Goal: Communication & Community: Answer question/provide support

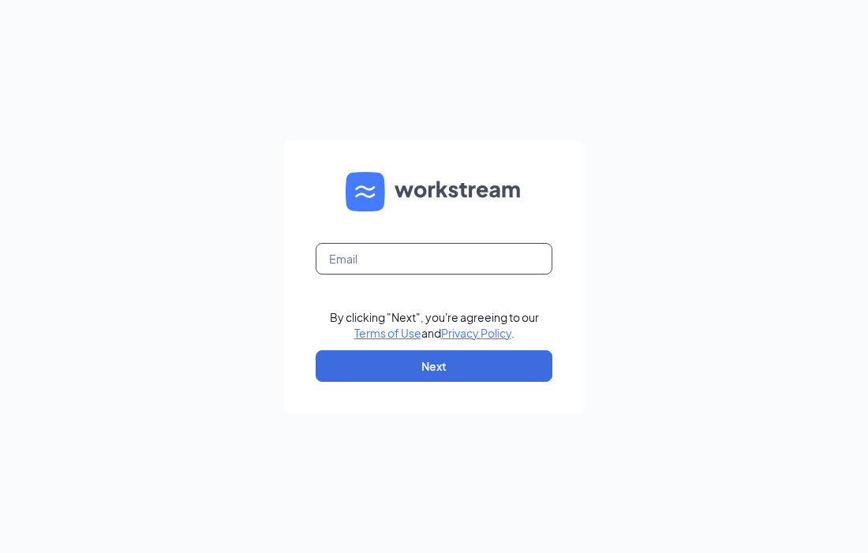
click at [405, 275] on form "By clicking "Next", you're agreeing to our Terms of Use and Privacy Policy . Ne…" at bounding box center [434, 276] width 300 height 273
drag, startPoint x: 405, startPoint y: 275, endPoint x: 391, endPoint y: 259, distance: 21.8
click at [391, 259] on input "text" at bounding box center [434, 259] width 237 height 32
paste input "rs029270@tacobell.com"
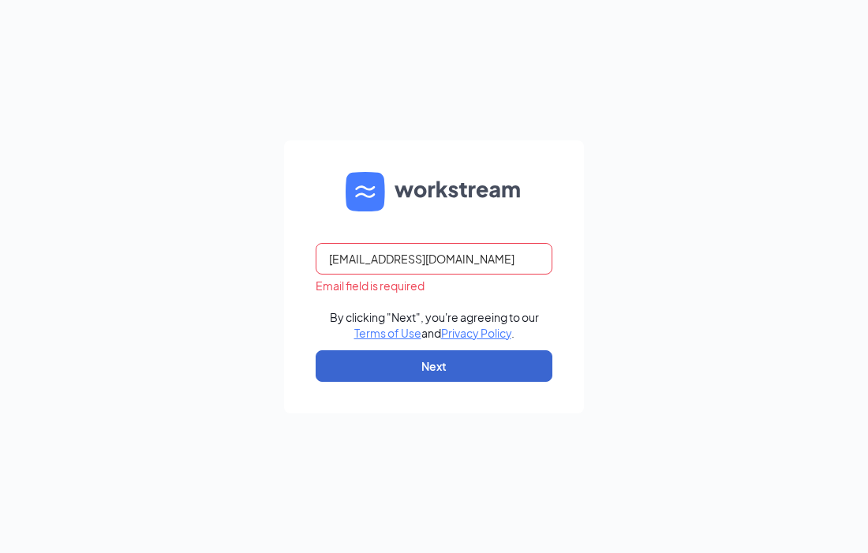
type input "rs029270@tacobell.com"
click at [422, 377] on button "Next" at bounding box center [434, 366] width 237 height 32
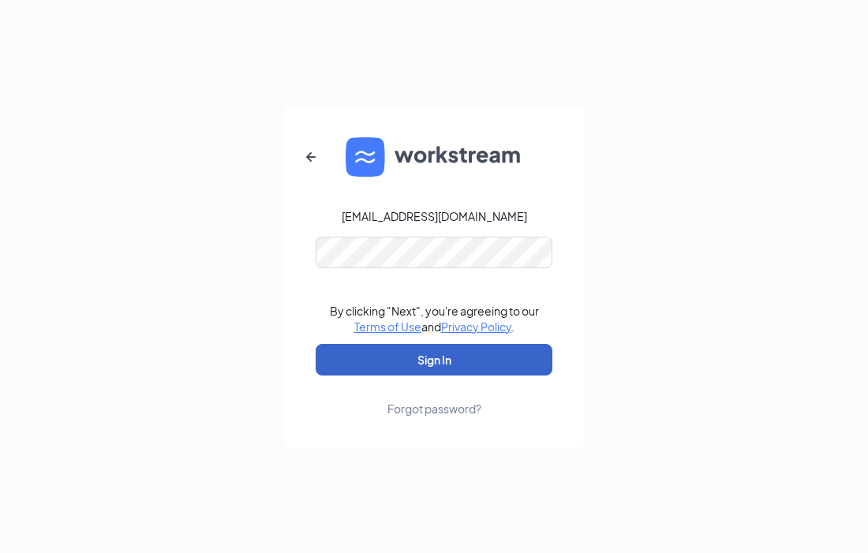
click at [413, 353] on button "Sign In" at bounding box center [434, 360] width 237 height 32
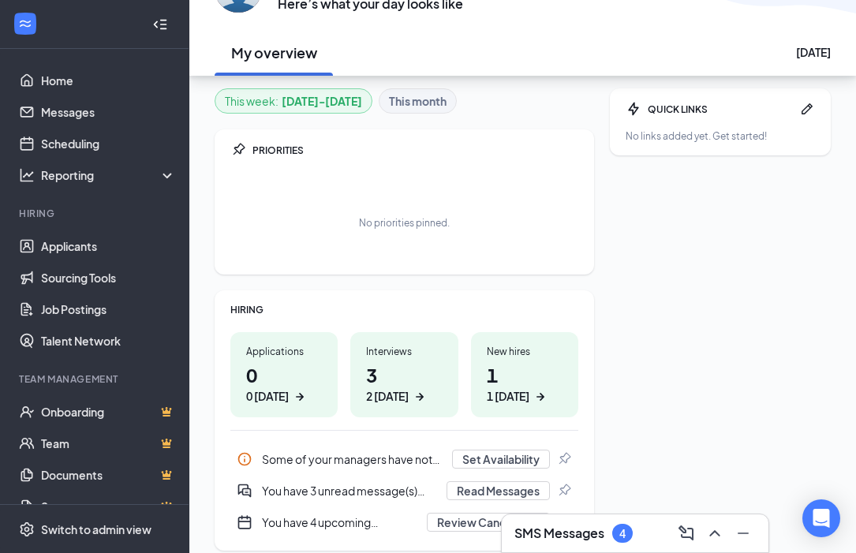
scroll to position [166, 0]
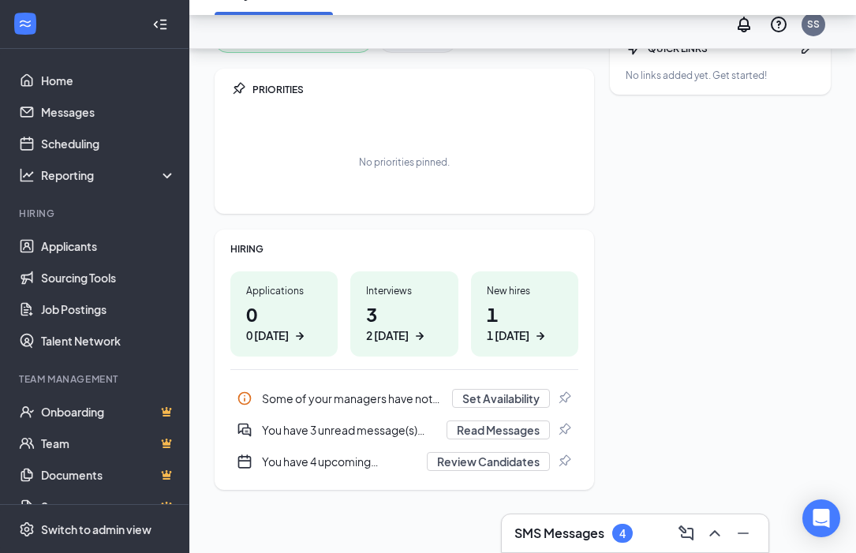
click at [616, 529] on div "4" at bounding box center [622, 533] width 21 height 19
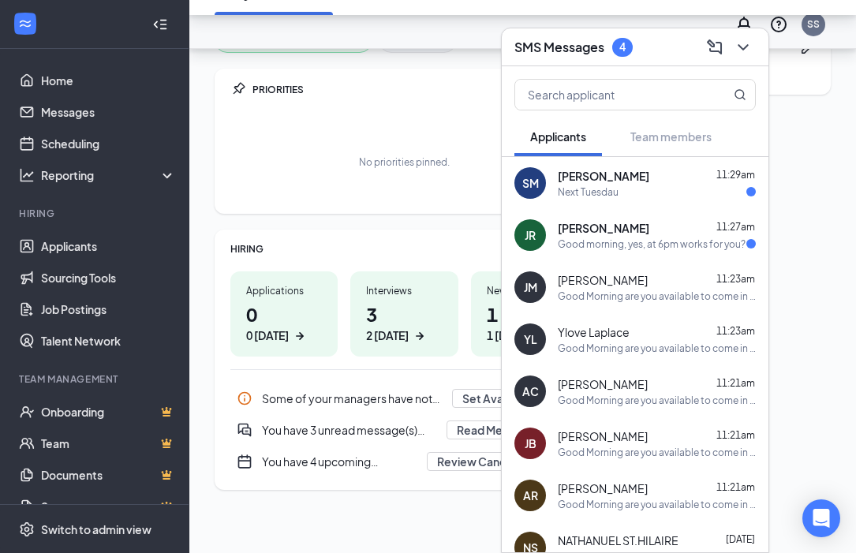
click at [602, 180] on span "[PERSON_NAME]" at bounding box center [604, 176] width 92 height 16
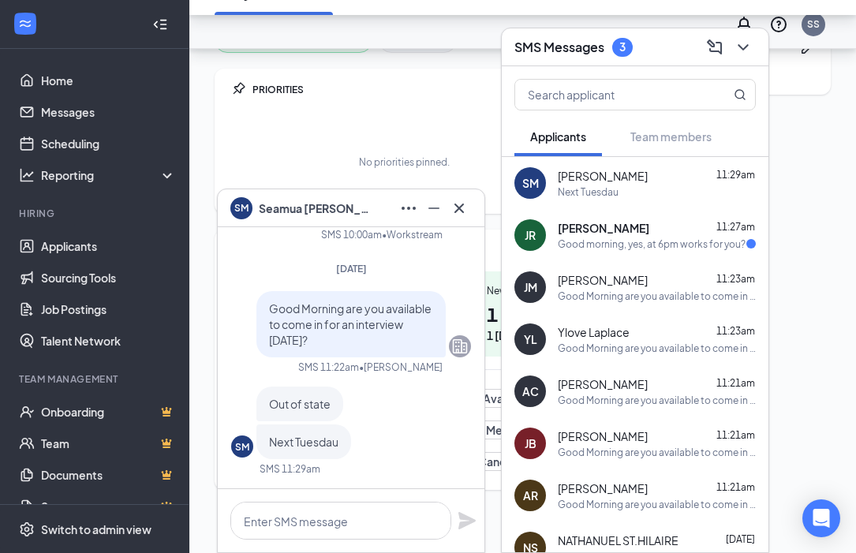
click at [598, 248] on div "Good morning, yes, at 6pm works for you?" at bounding box center [652, 244] width 188 height 13
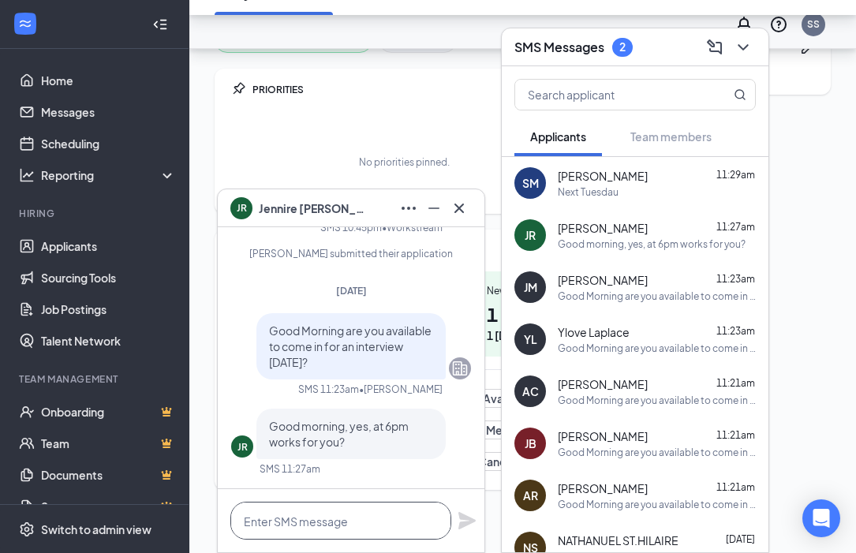
click at [319, 507] on textarea at bounding box center [340, 521] width 221 height 38
type textarea "i"
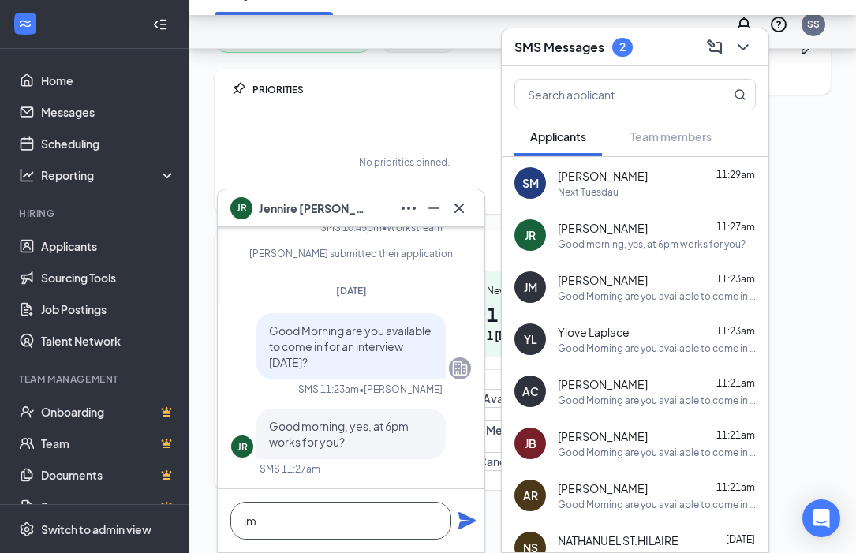
type textarea "i"
type textarea "I"
type textarea "i"
type textarea "I'm here only 12-6 [DATE]"
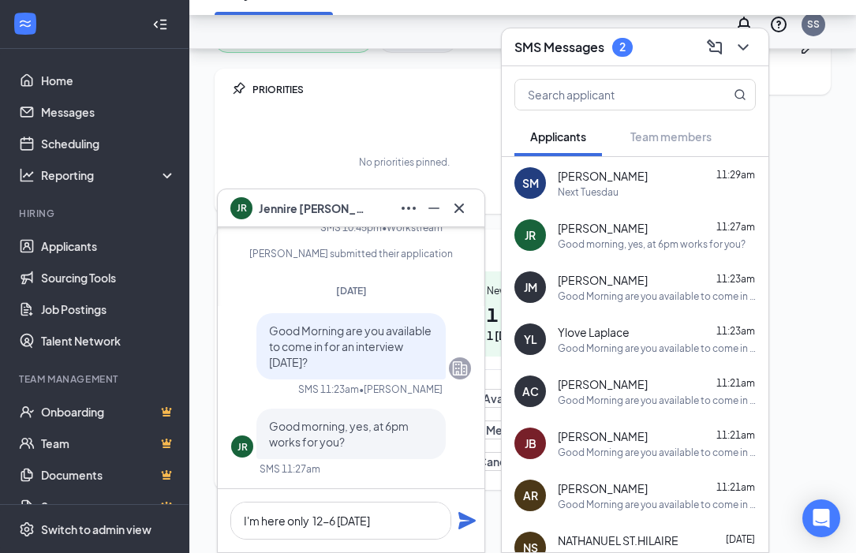
click at [471, 528] on icon "Plane" at bounding box center [467, 520] width 19 height 19
